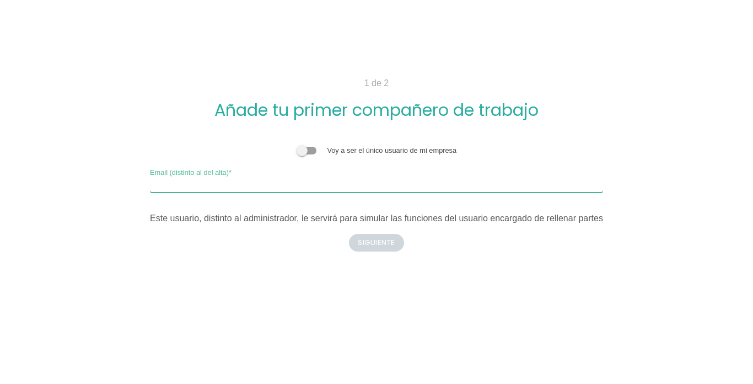
click at [262, 189] on input "Email (distinto al del alta)" at bounding box center [376, 184] width 453 height 18
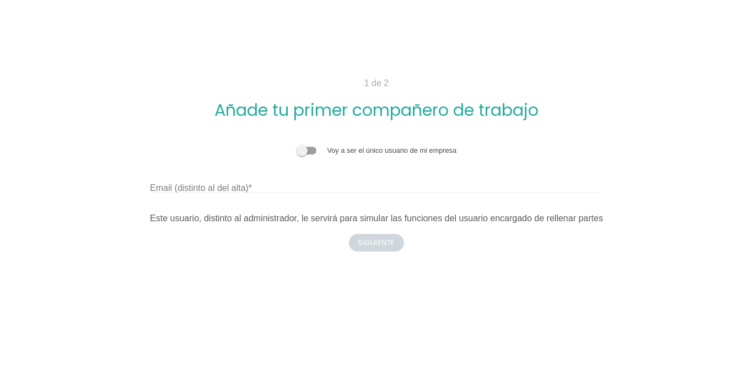
click at [642, 157] on body "1 de 2 Añade tu primer compañero de trabajo Voy a ser el único usuario de mi em…" at bounding box center [376, 192] width 753 height 384
click at [315, 152] on span at bounding box center [307, 151] width 20 height 8
click at [297, 145] on input "checkbox" at bounding box center [297, 145] width 0 height 0
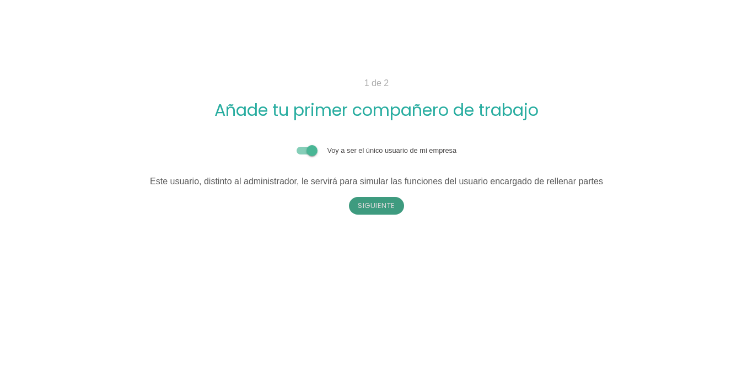
click at [384, 210] on button "Siguiente" at bounding box center [376, 206] width 55 height 18
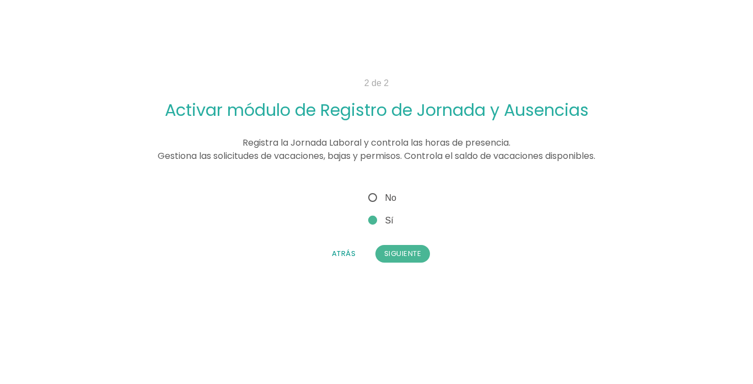
click at [380, 201] on span "No" at bounding box center [381, 198] width 30 height 14
click at [373, 198] on input "No" at bounding box center [369, 194] width 7 height 7
radio input "true"
click at [399, 259] on button "Siguiente" at bounding box center [402, 254] width 55 height 18
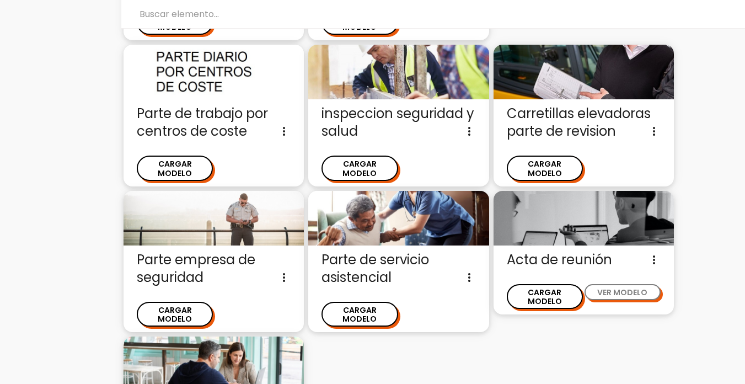
scroll to position [1479, 0]
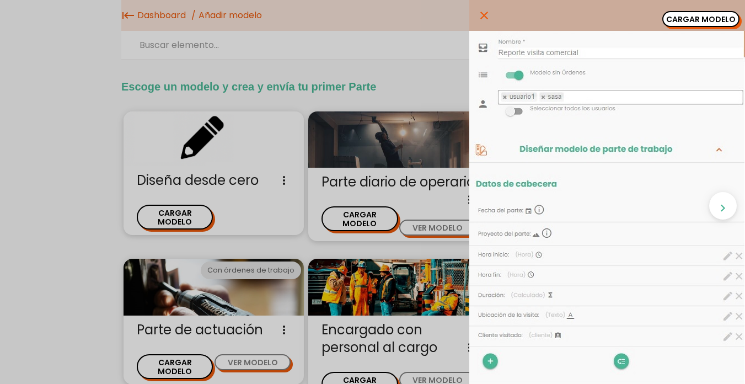
click at [478, 14] on icon "close" at bounding box center [483, 15] width 13 height 31
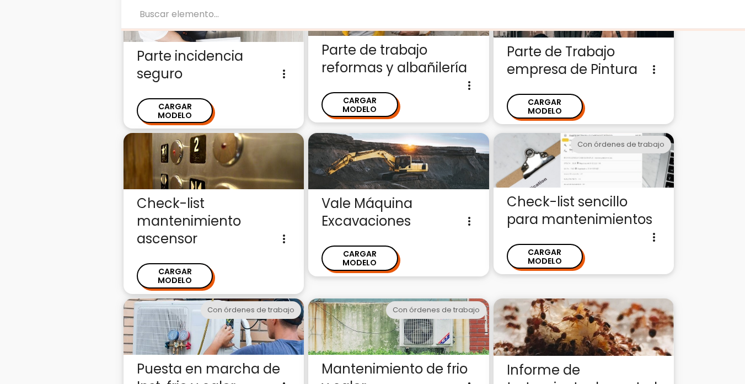
scroll to position [487, 0]
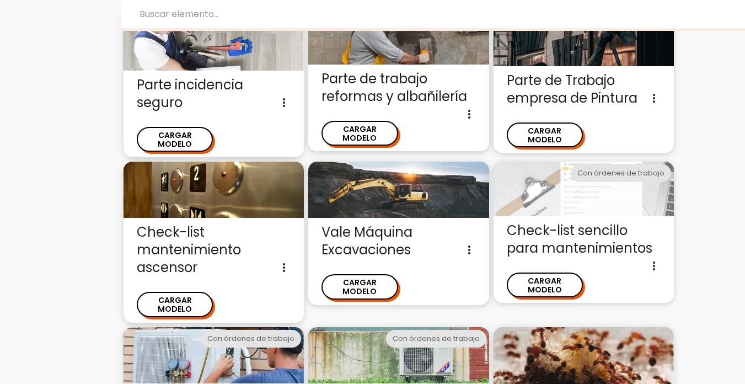
click at [604, 171] on img at bounding box center [583, 189] width 180 height 55
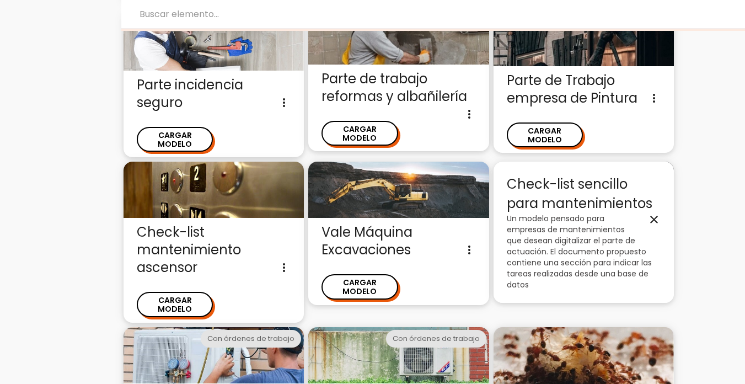
click at [589, 213] on p "Un modelo pensado para empresas de mantenimientos que desean digitalizar el par…" at bounding box center [584, 251] width 154 height 77
click at [576, 175] on span "Check-list sencillo para mantenimientos close" at bounding box center [584, 194] width 154 height 38
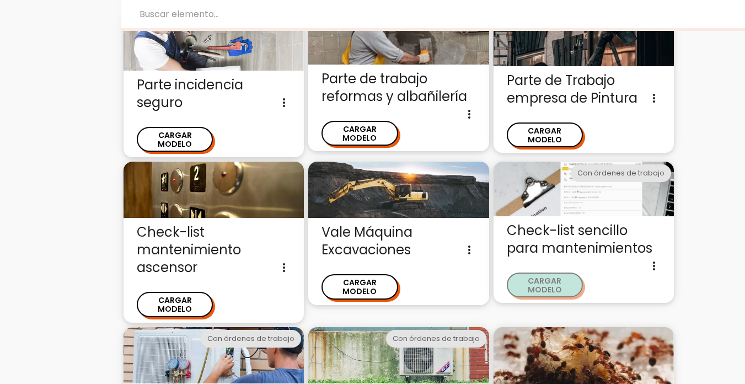
click at [554, 272] on button "CARGAR MODELO" at bounding box center [545, 284] width 76 height 25
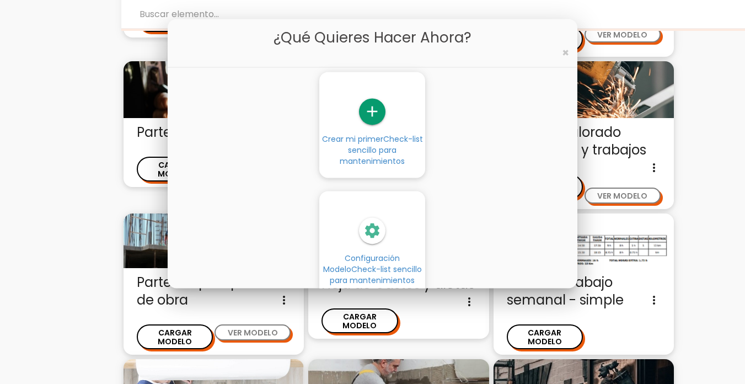
scroll to position [137, 0]
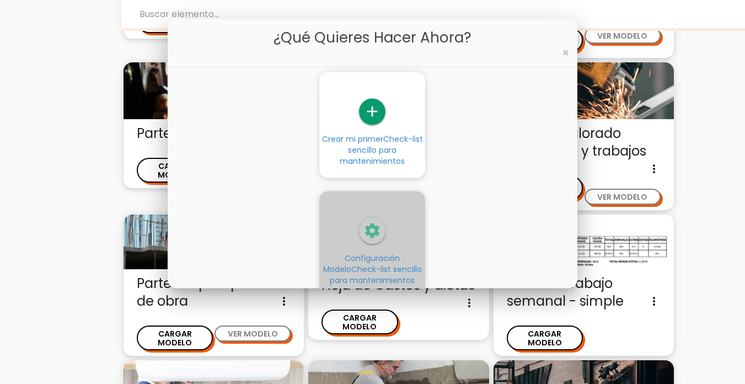
click at [374, 238] on icon "settings" at bounding box center [372, 230] width 26 height 26
